Goal: Information Seeking & Learning: Learn about a topic

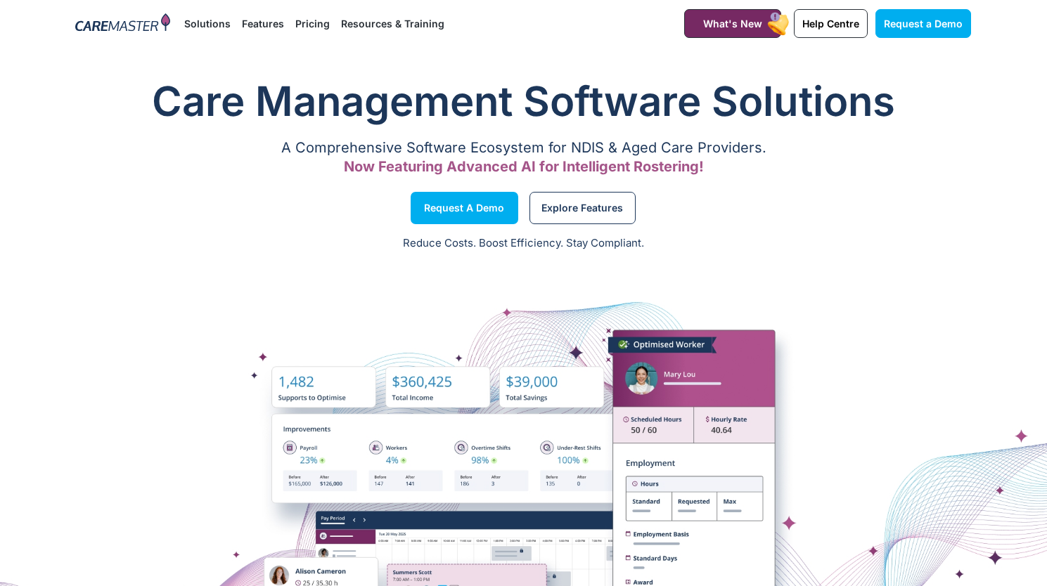
click at [290, 27] on li "Features Features for Providers Case Note Management Incident Management Invoic…" at bounding box center [262, 23] width 53 height 47
click at [343, 25] on link "Pricing" at bounding box center [339, 23] width 34 height 47
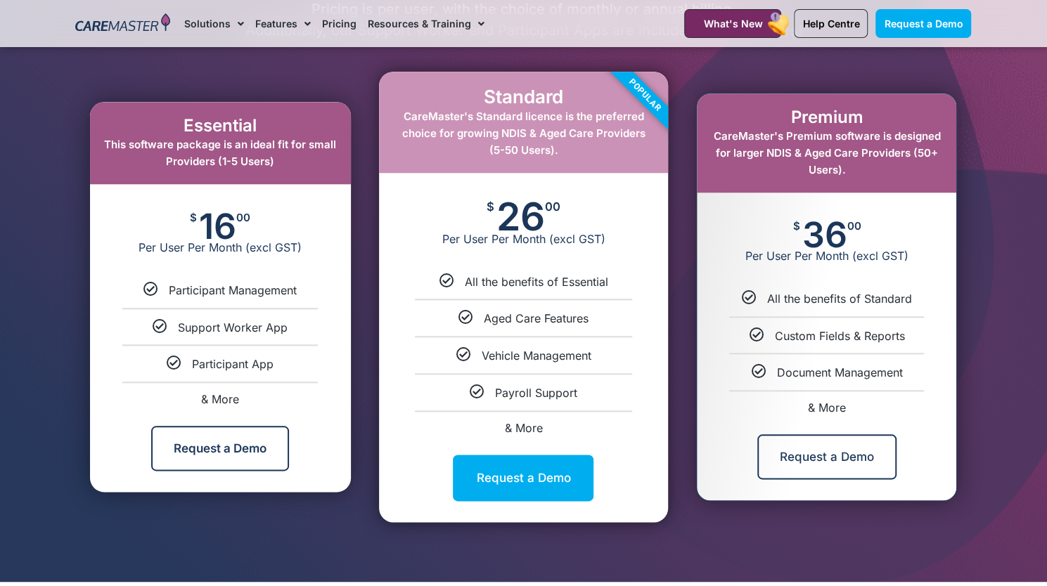
scroll to position [763, 0]
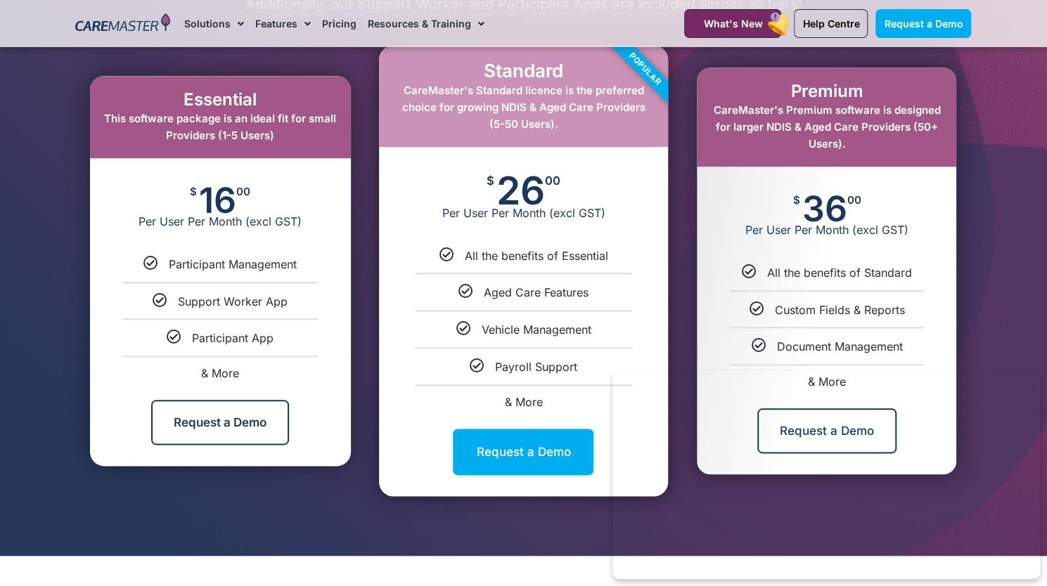
click at [188, 98] on h2 "Essential" at bounding box center [220, 100] width 233 height 20
click at [228, 372] on span "& More" at bounding box center [220, 373] width 38 height 14
select select "***"
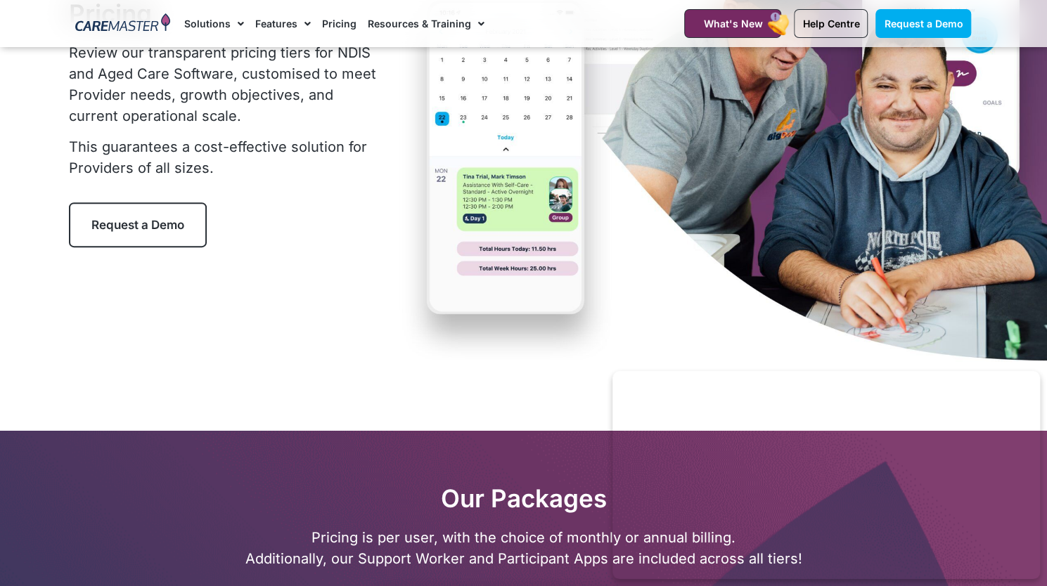
scroll to position [0, 0]
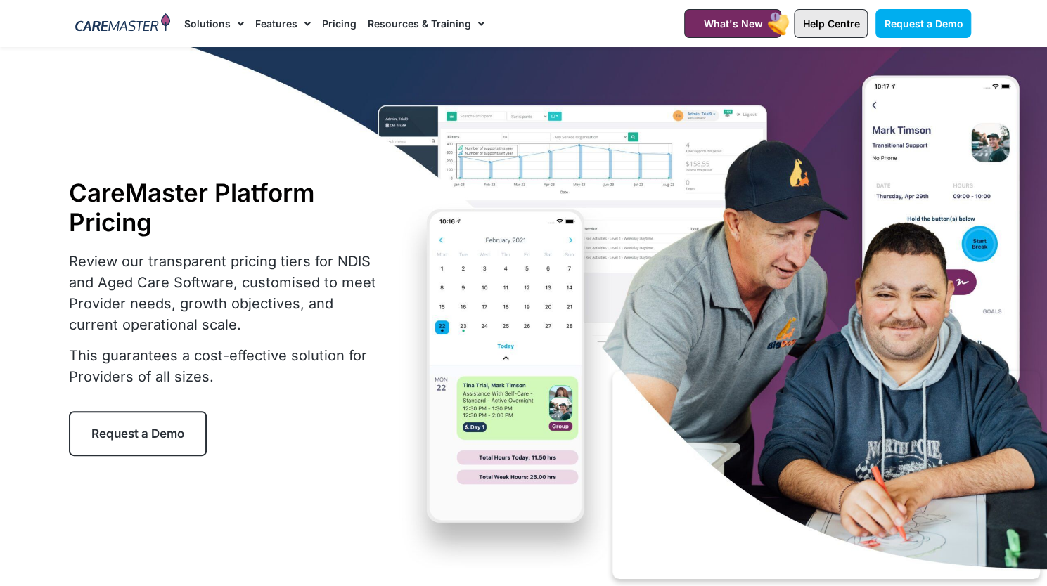
click at [823, 27] on span "Help Centre" at bounding box center [830, 24] width 57 height 12
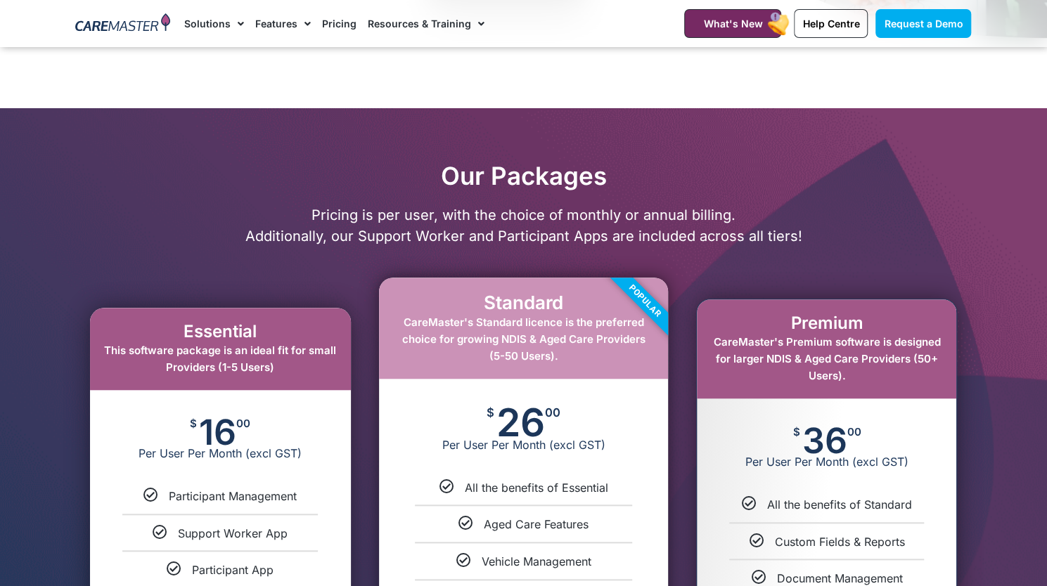
scroll to position [530, 0]
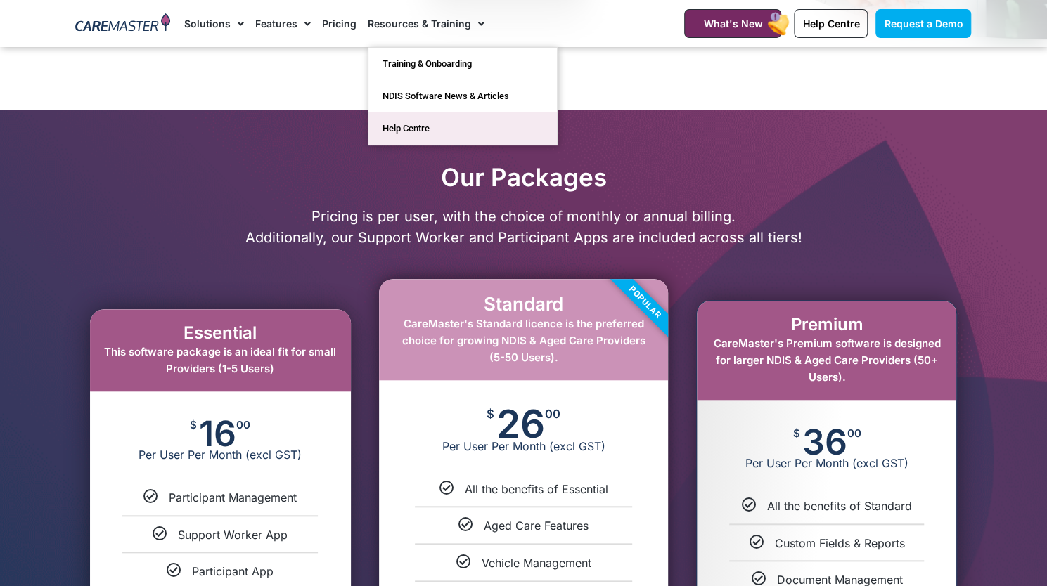
click at [406, 131] on link "Help Centre" at bounding box center [462, 128] width 188 height 32
